Goal: Information Seeking & Learning: Learn about a topic

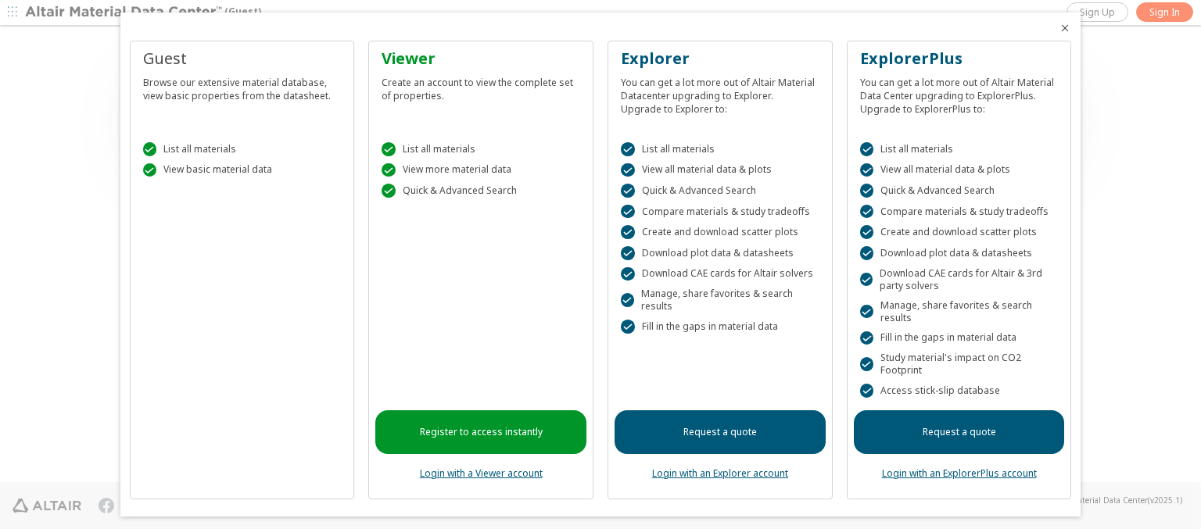
click at [1059, 28] on icon "Close" at bounding box center [1065, 28] width 13 height 13
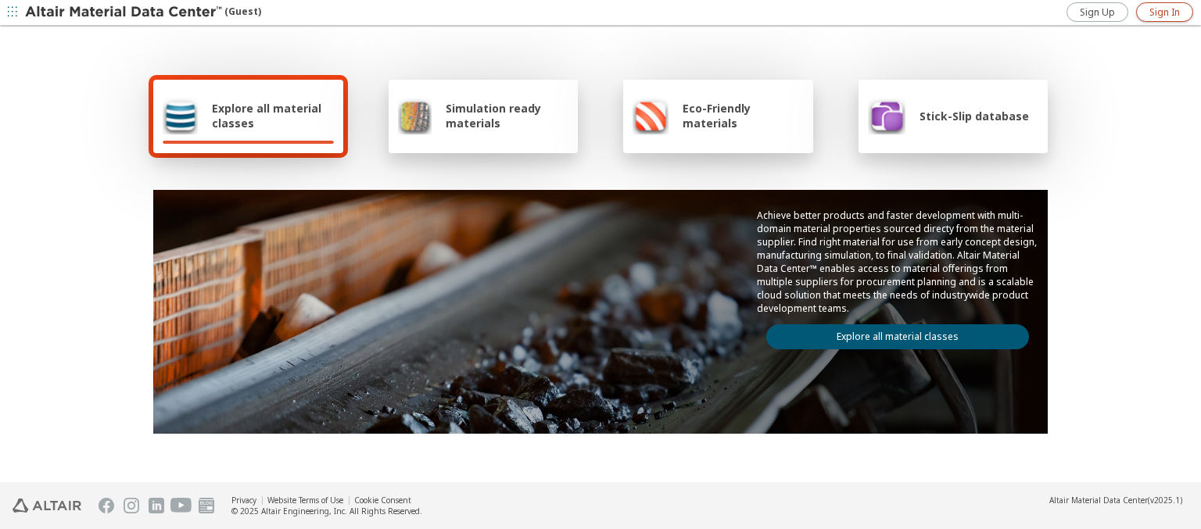
click at [1164, 12] on span "Sign In" at bounding box center [1164, 12] width 30 height 13
click at [124, 13] on img at bounding box center [124, 13] width 199 height 16
click at [267, 116] on span "Explore all material classes" at bounding box center [273, 116] width 122 height 30
click at [891, 333] on link "Explore all material classes" at bounding box center [897, 336] width 263 height 25
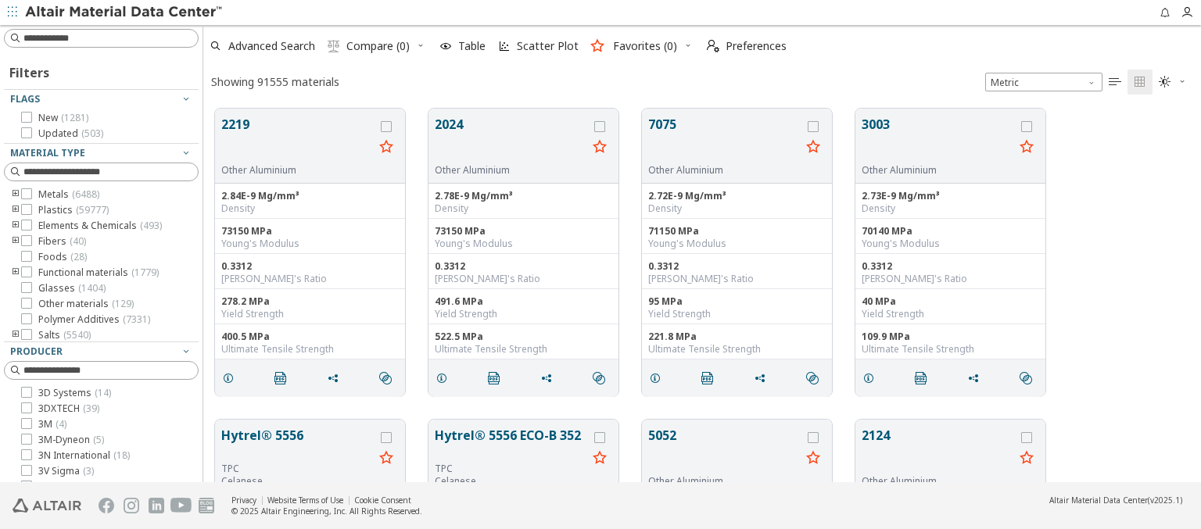
scroll to position [374, 985]
type input "***"
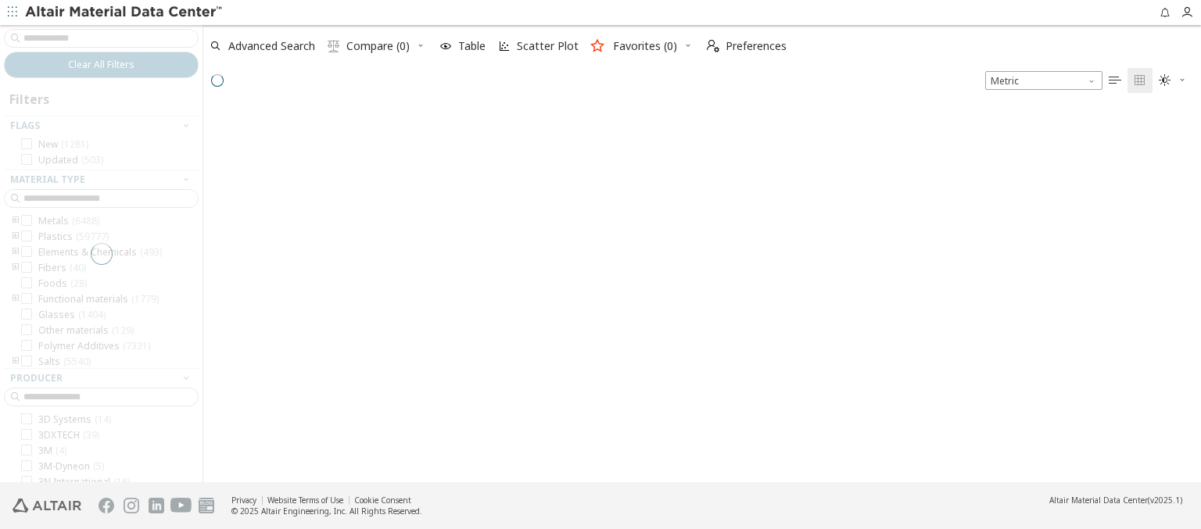
scroll to position [371, 985]
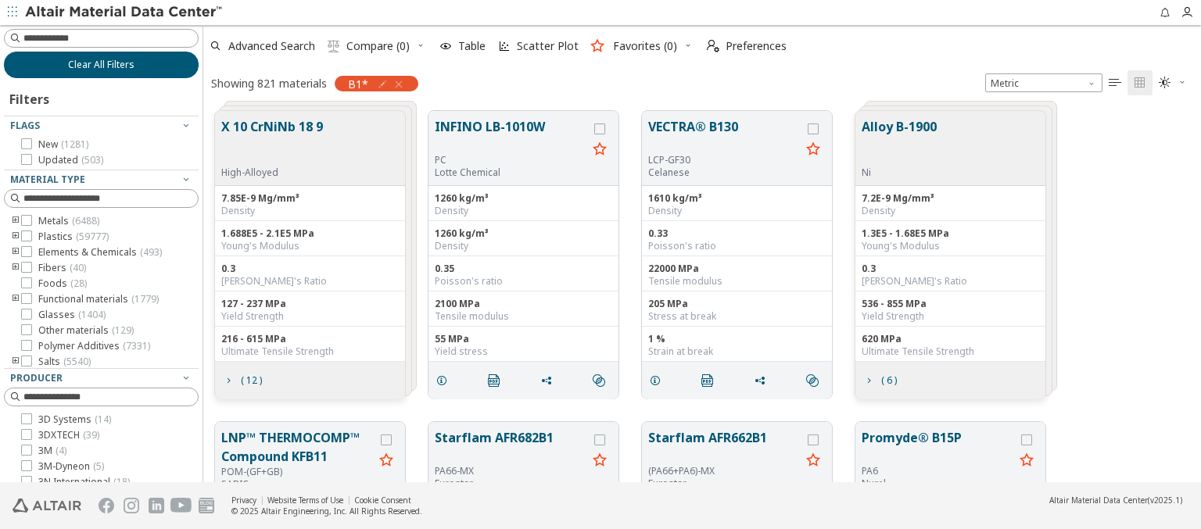
click at [95, 64] on span "Clear All Filters" at bounding box center [101, 65] width 66 height 13
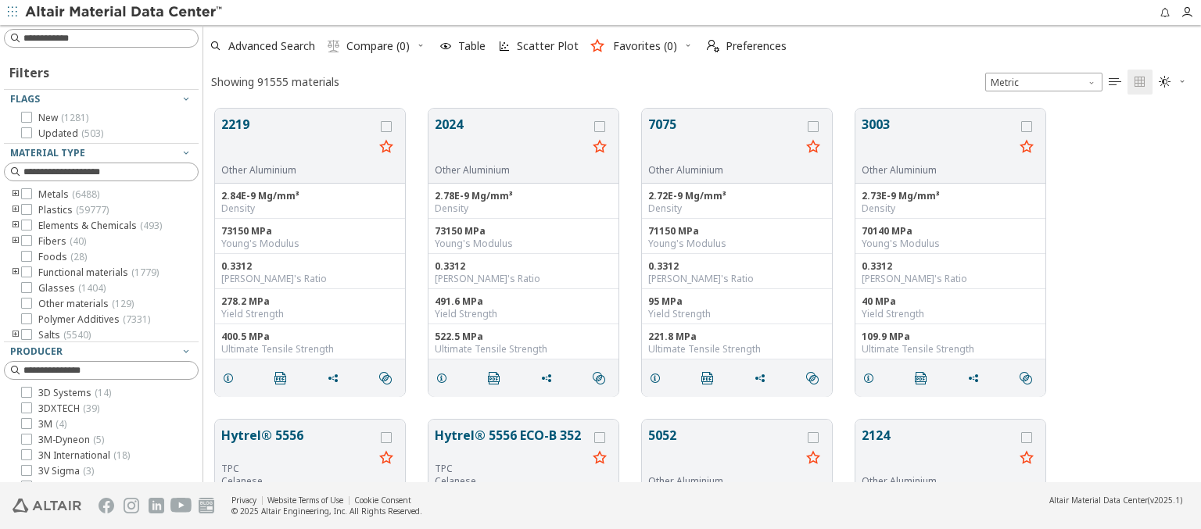
scroll to position [374, 985]
click at [124, 13] on img at bounding box center [124, 13] width 199 height 16
